Goal: Transaction & Acquisition: Purchase product/service

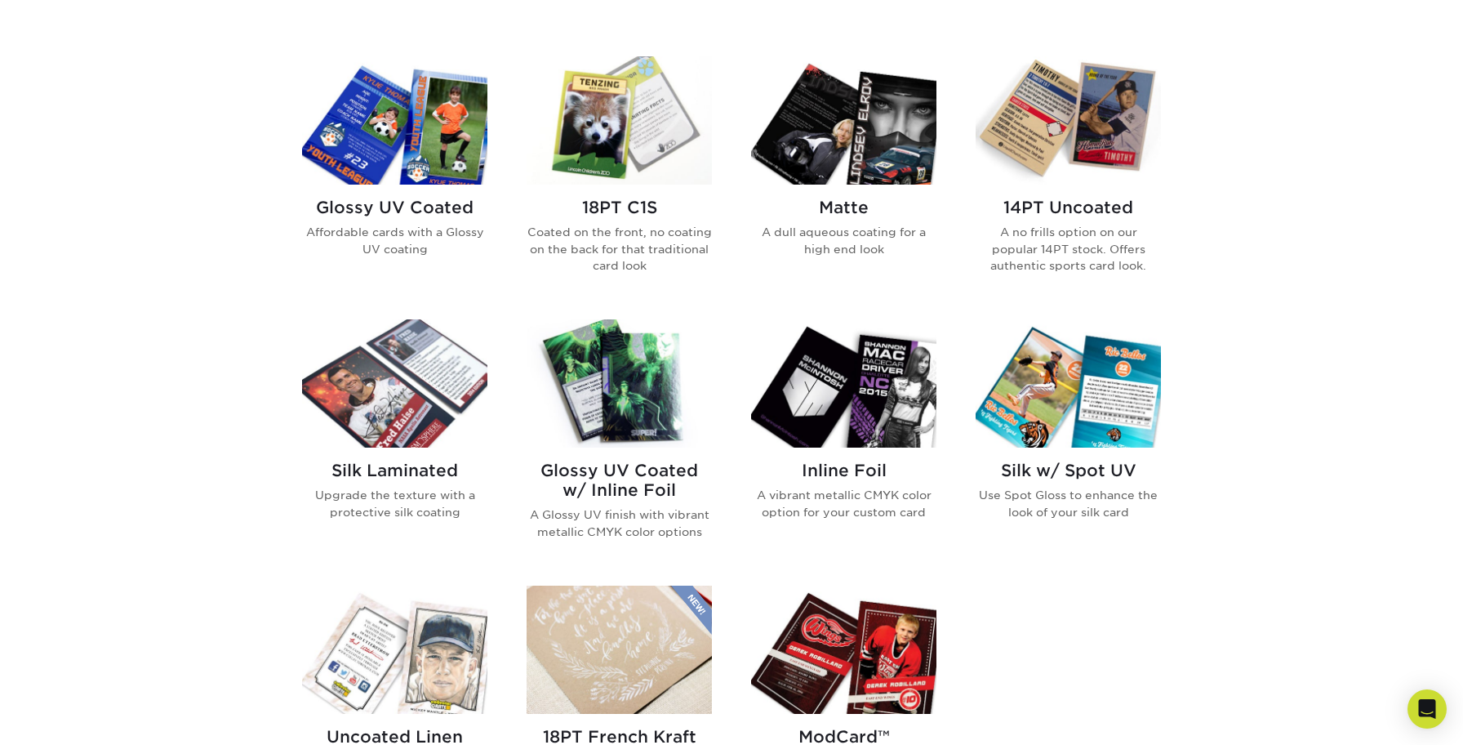
scroll to position [768, 0]
click at [369, 122] on img at bounding box center [394, 121] width 185 height 128
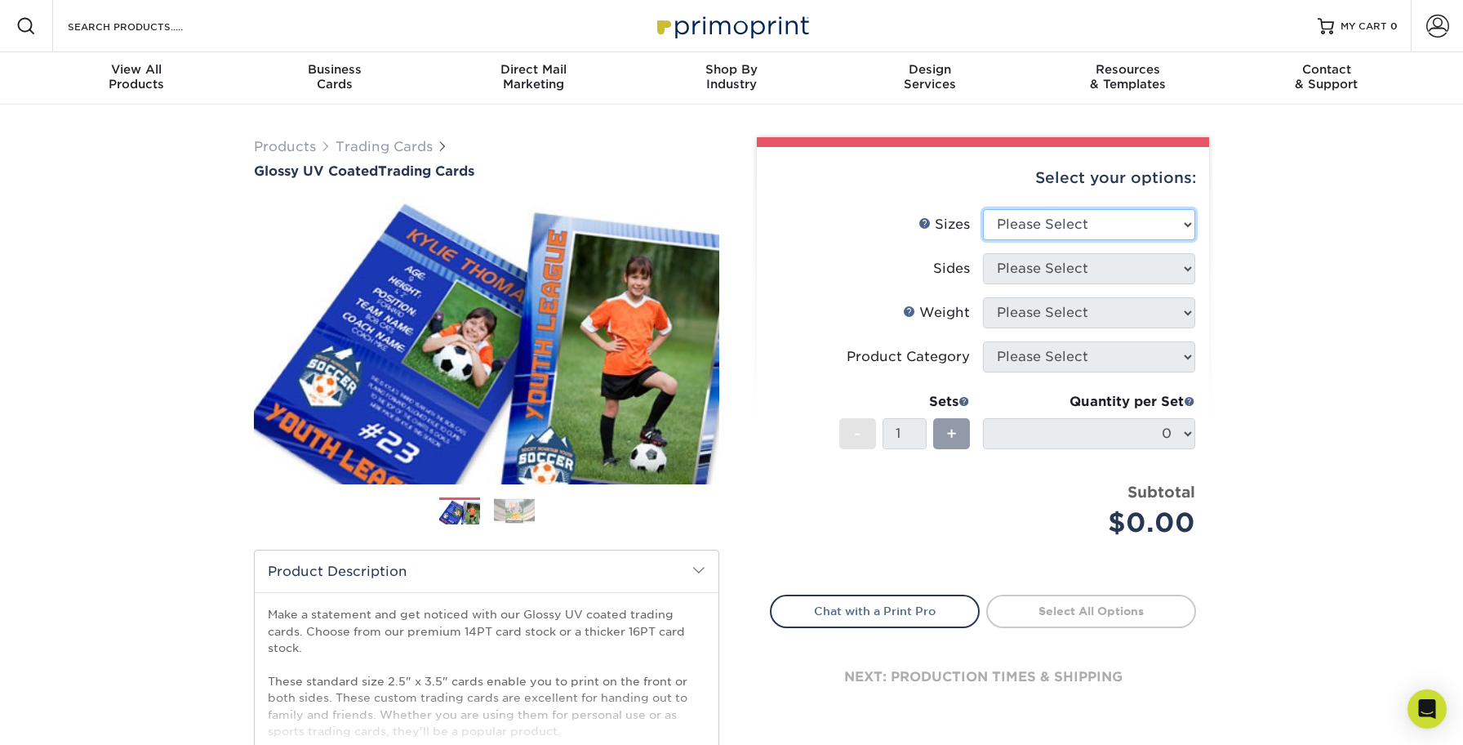
click at [1142, 212] on select "Please Select 2.5" x 3.5"" at bounding box center [1089, 224] width 212 height 31
click at [1145, 234] on select "Please Select 2.5" x 3.5"" at bounding box center [1089, 224] width 212 height 31
select select "2.50x3.50"
click at [983, 209] on select "Please Select 2.5" x 3.5"" at bounding box center [1089, 224] width 212 height 31
click at [1122, 272] on select "Please Select Print Both Sides Print Front Only" at bounding box center [1089, 268] width 212 height 31
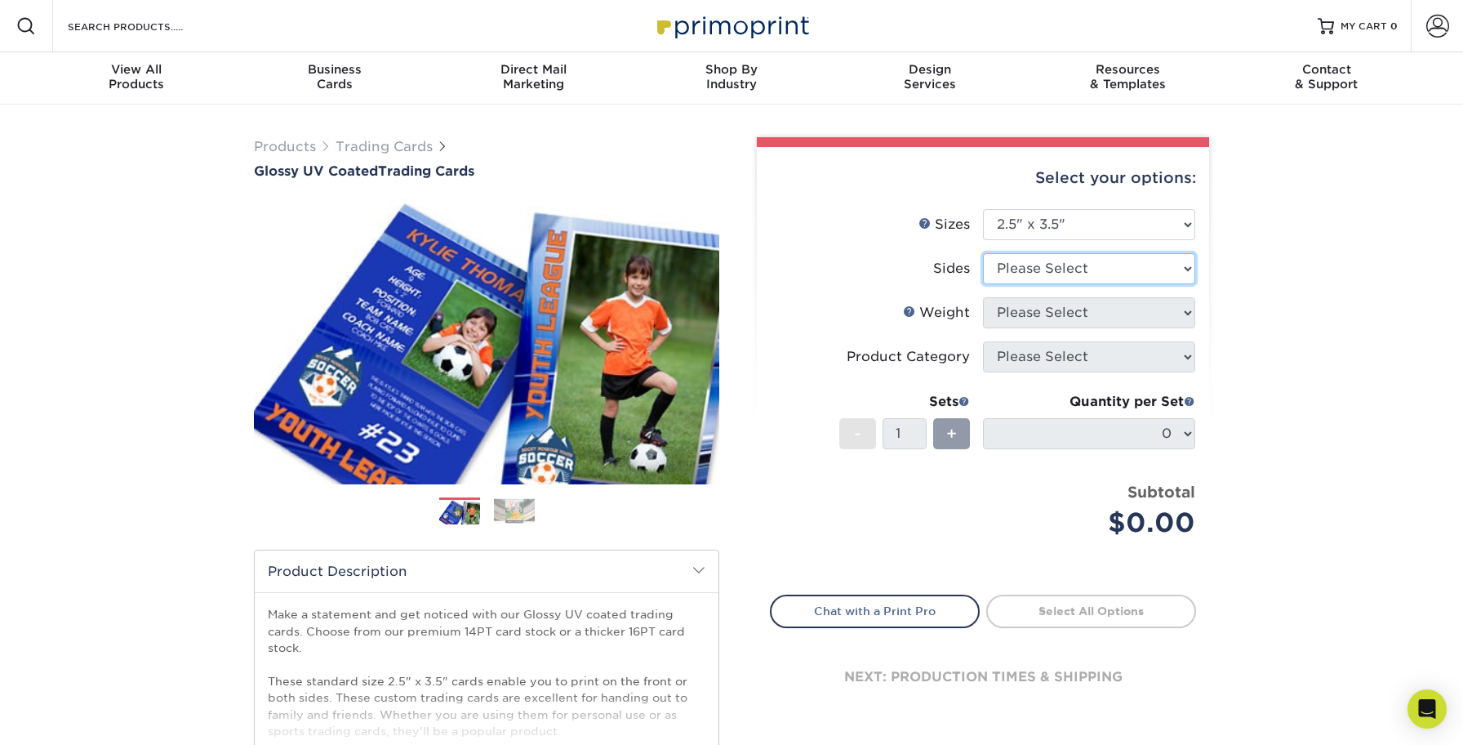
select select "13abbda7-1d64-4f25-8bb2-c179b224825d"
click at [983, 253] on select "Please Select Print Both Sides Print Front Only" at bounding box center [1089, 268] width 212 height 31
click at [1101, 312] on select "Please Select 16PT 14PT 18PT C1S" at bounding box center [1089, 312] width 212 height 31
select select "18PTC1S"
click at [983, 297] on select "Please Select 16PT 14PT 18PT C1S" at bounding box center [1089, 312] width 212 height 31
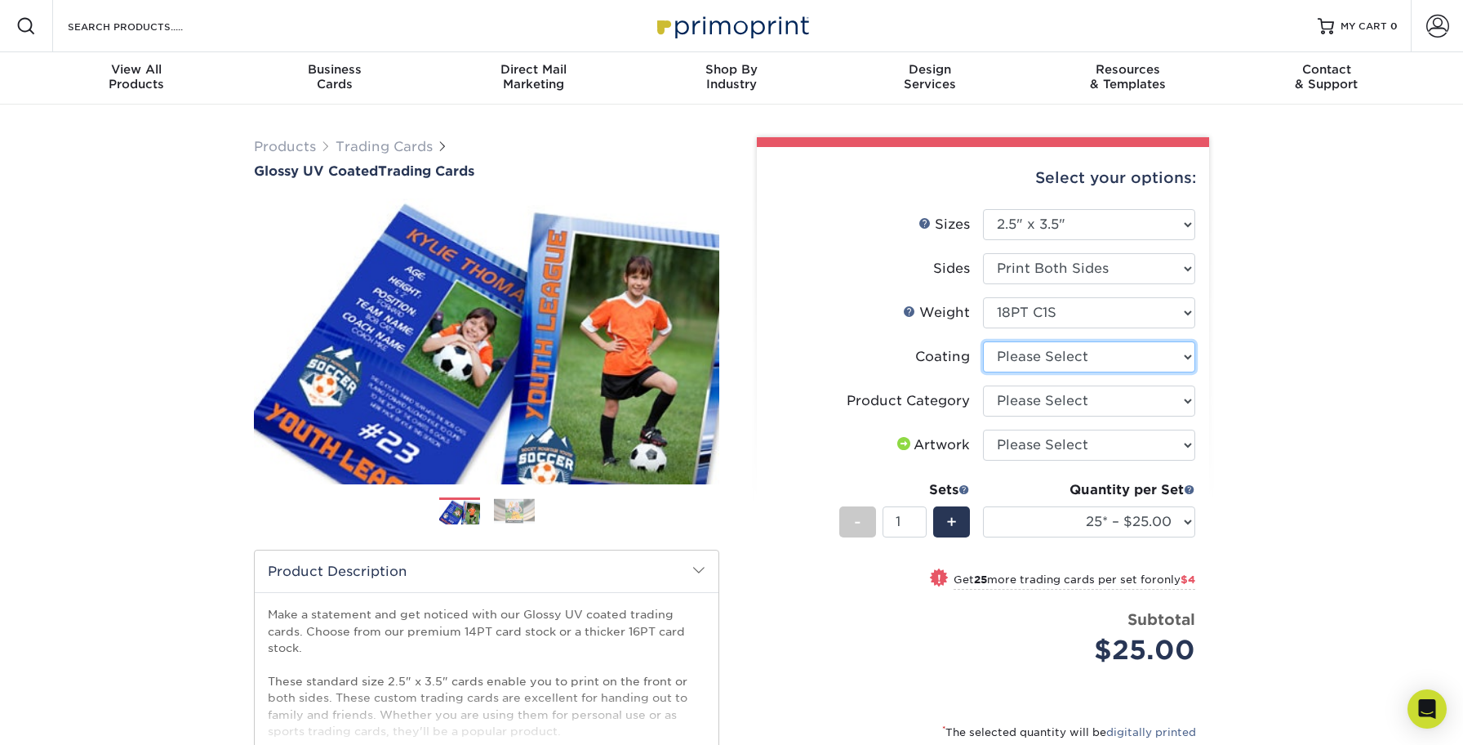
click at [1103, 358] on select at bounding box center [1089, 356] width 212 height 31
select select "1e8116af-acfc-44b1-83dc-8181aa338834"
click at [983, 341] on select at bounding box center [1089, 356] width 212 height 31
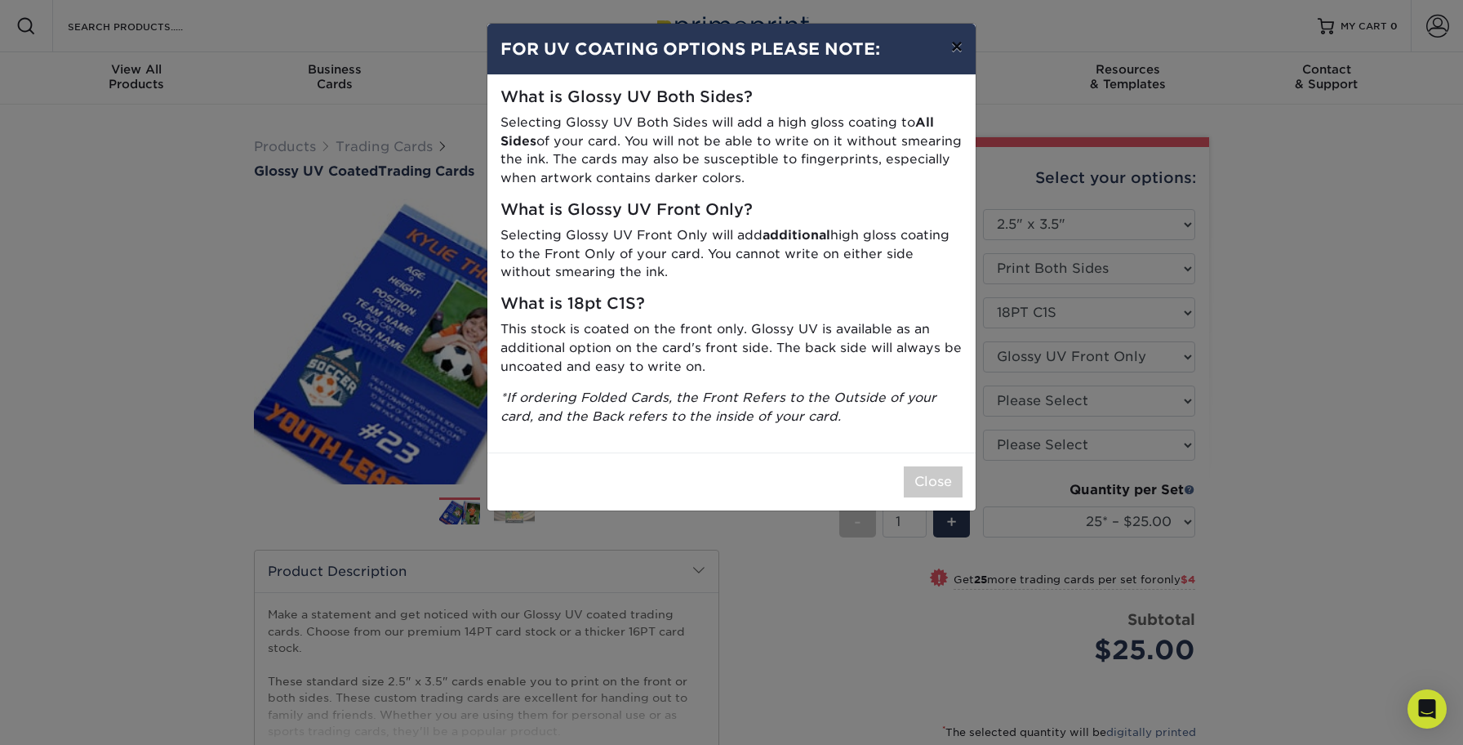
click at [955, 42] on button "×" at bounding box center [957, 47] width 38 height 46
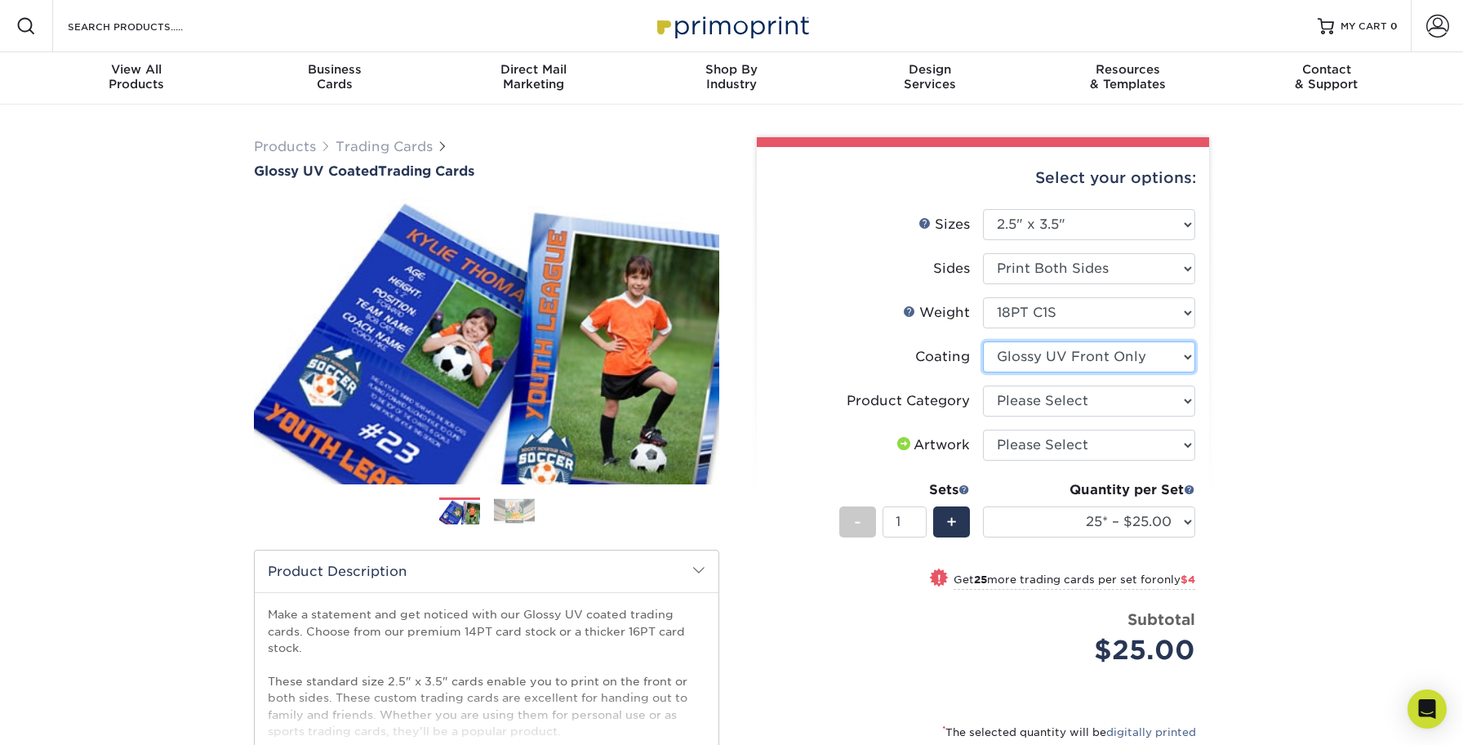
click at [1107, 358] on select at bounding box center [1089, 356] width 212 height 31
click at [1127, 400] on select "Please Select Trading Cards" at bounding box center [1089, 400] width 212 height 31
select select "c2f9bce9-36c2-409d-b101-c29d9d031e18"
click at [983, 385] on select "Please Select Trading Cards" at bounding box center [1089, 400] width 212 height 31
click at [1102, 448] on select "Please Select I will upload files I need a design - $100" at bounding box center [1089, 445] width 212 height 31
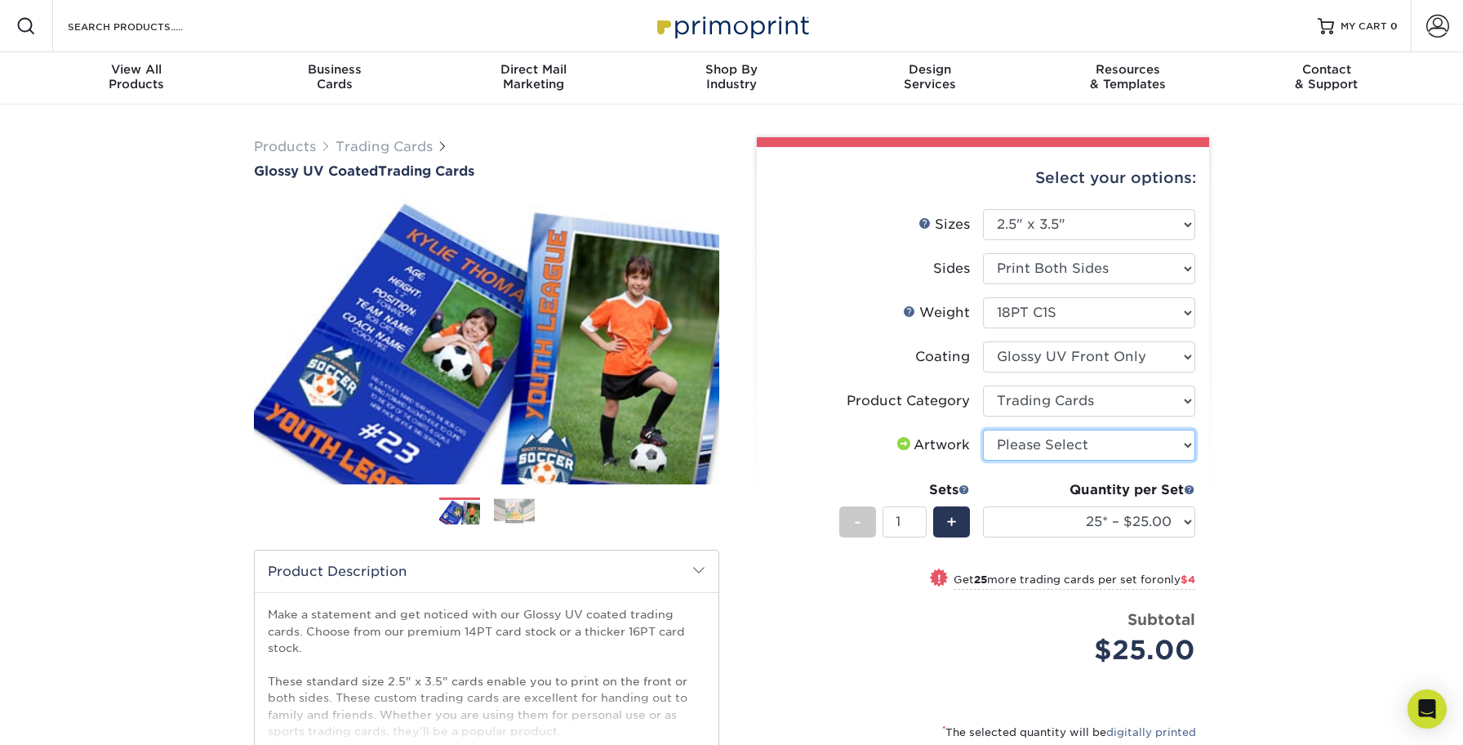
select select "upload"
click at [983, 430] on select "Please Select I will upload files I need a design - $100" at bounding box center [1089, 445] width 212 height 31
